Goal: Check status: Check status

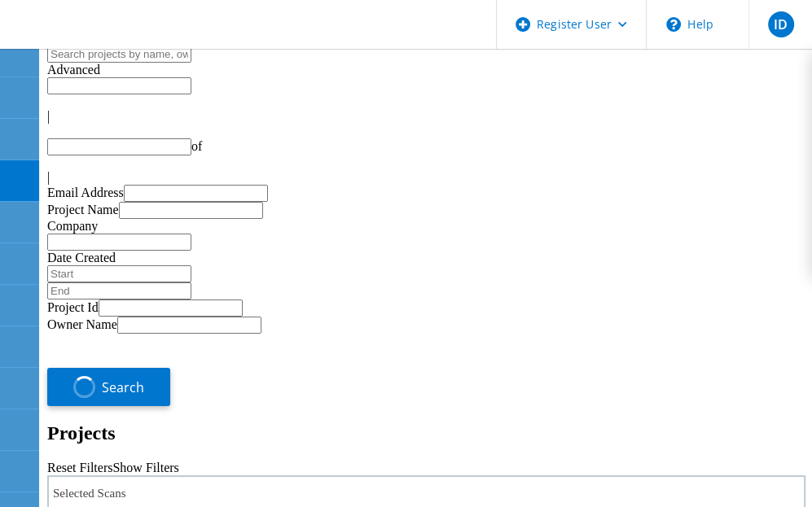
type input "1"
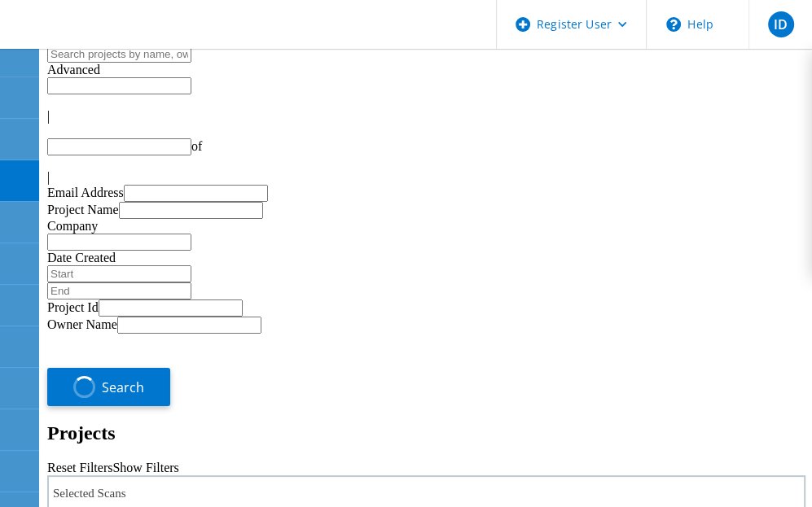
type input "1"
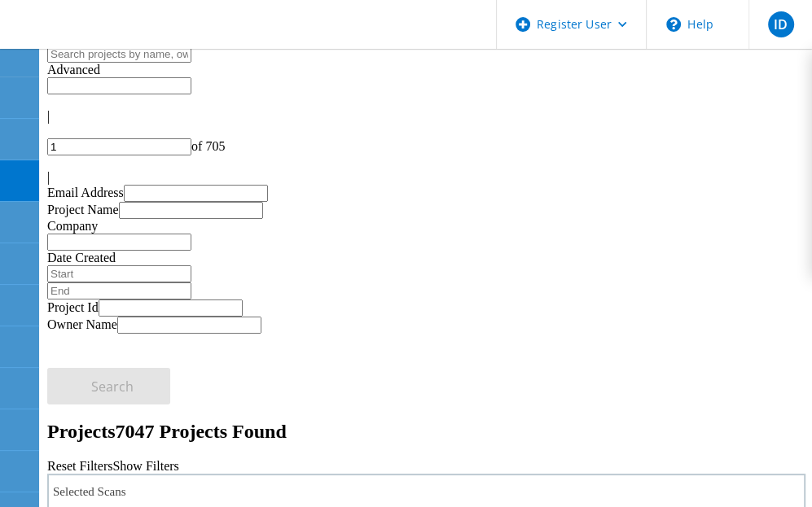
click at [100, 77] on span "Advanced" at bounding box center [73, 70] width 53 height 14
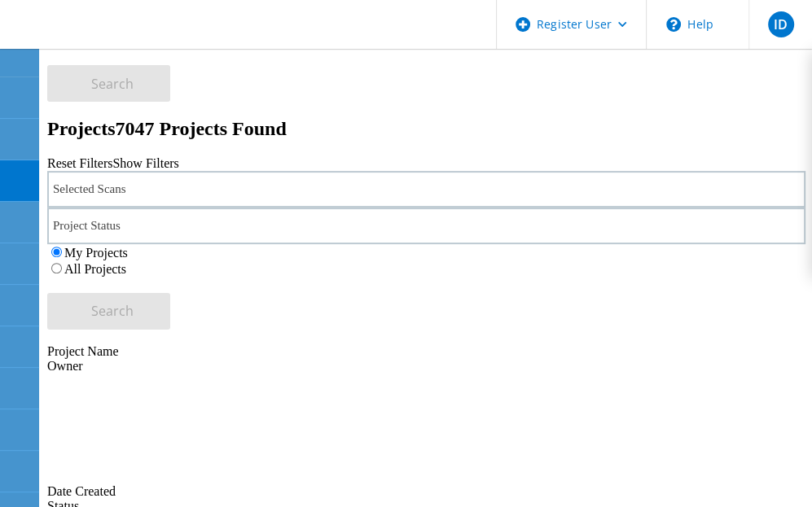
scroll to position [488, 0]
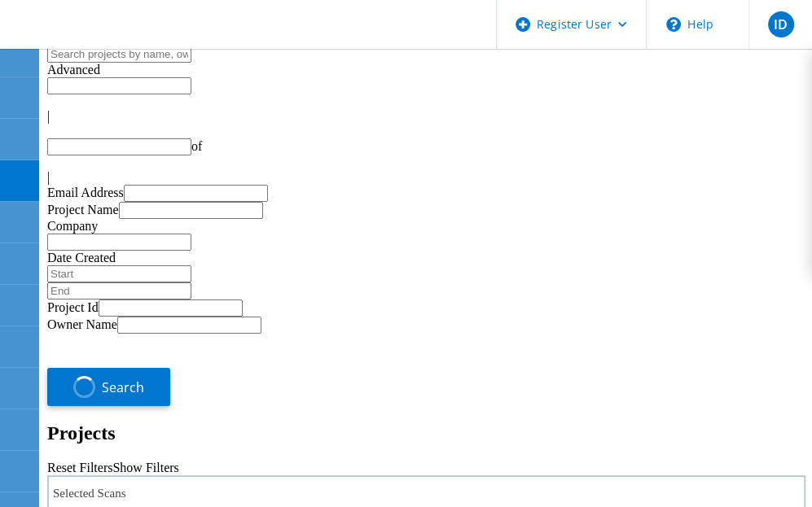
type input "1"
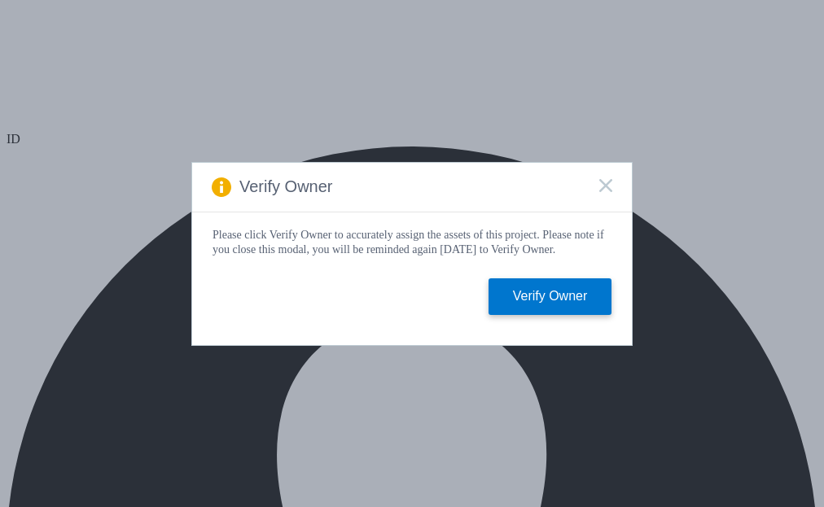
click at [608, 185] on rect at bounding box center [605, 185] width 14 height 14
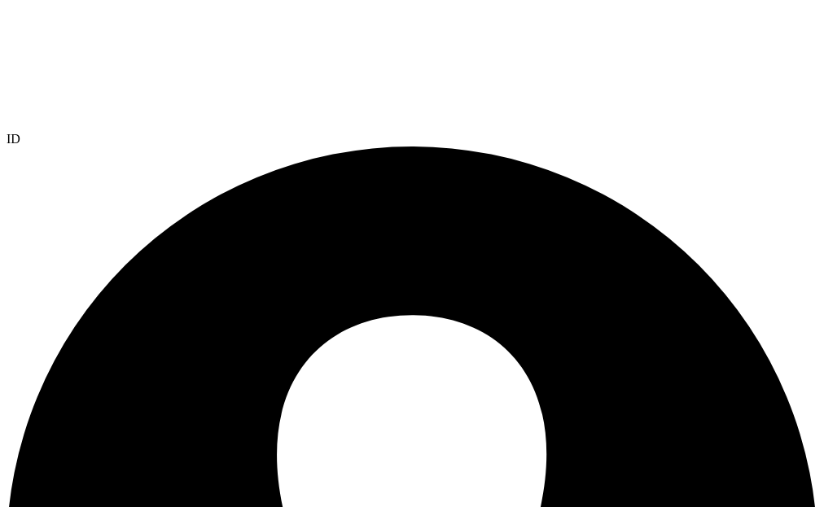
select select "USD"
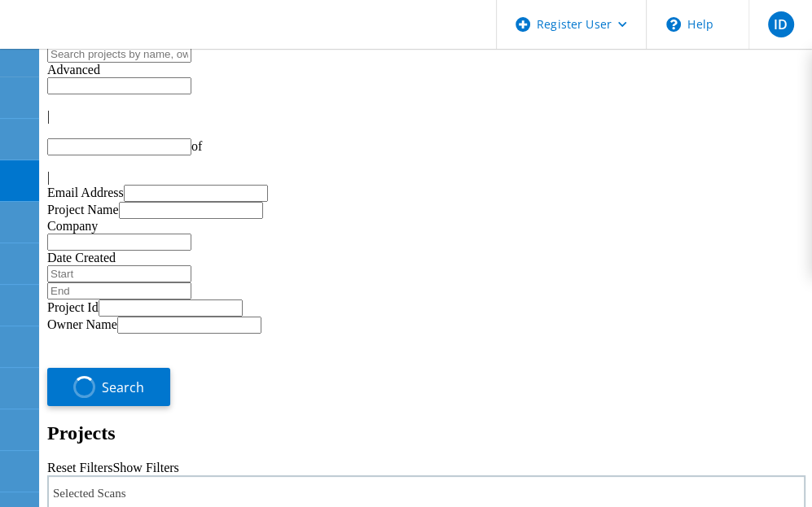
type input "1"
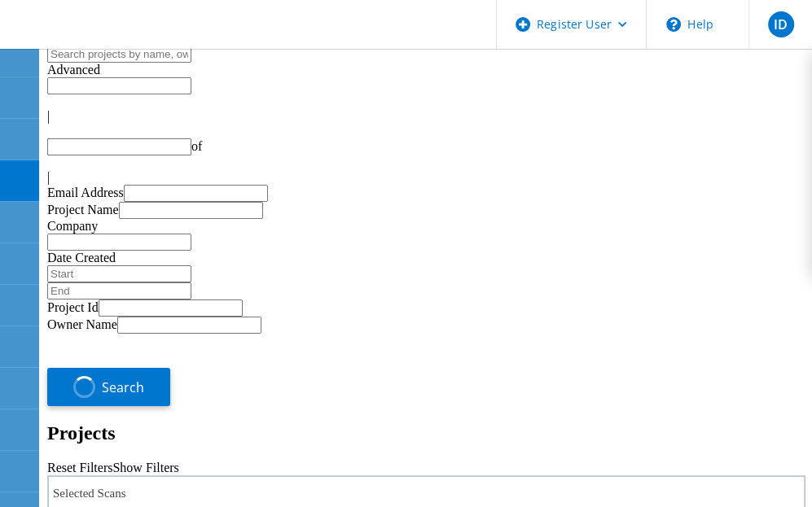
type input "1"
